Goal: Check status

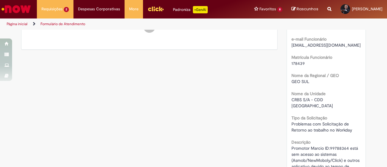
scroll to position [4, 0]
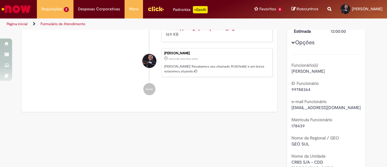
scroll to position [61, 0]
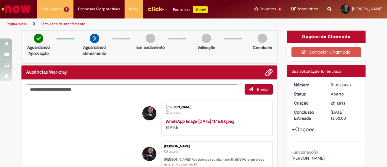
scroll to position [4, 0]
